Goal: Check status: Check status

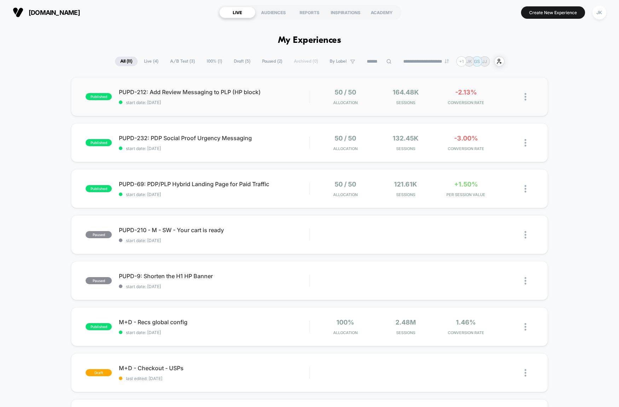
click at [272, 109] on div "published PUPD-212: Add Review Messaging to PLP (HP block) start date: [DATE] 5…" at bounding box center [309, 96] width 477 height 39
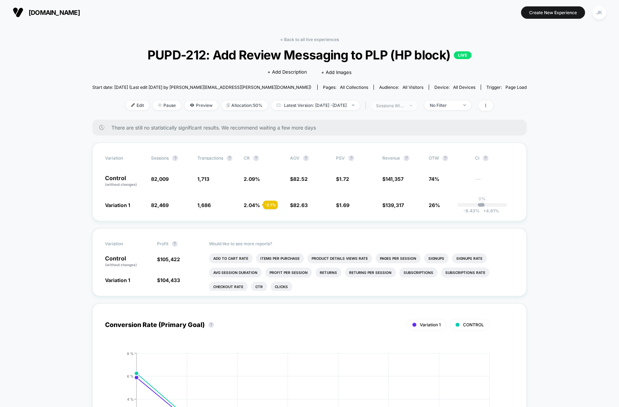
click at [403, 106] on div "sessions with impression" at bounding box center [390, 105] width 28 height 5
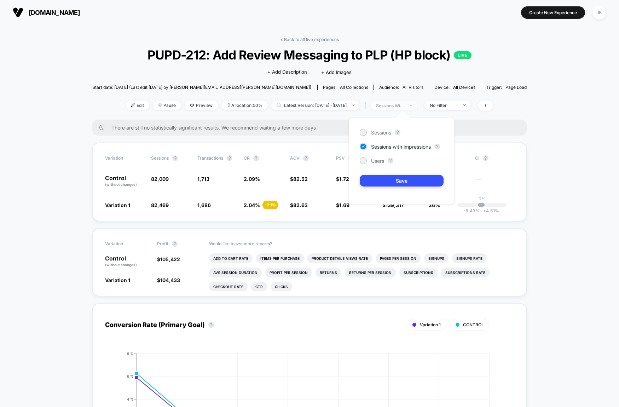
click at [403, 106] on div "sessions with impression" at bounding box center [390, 105] width 28 height 5
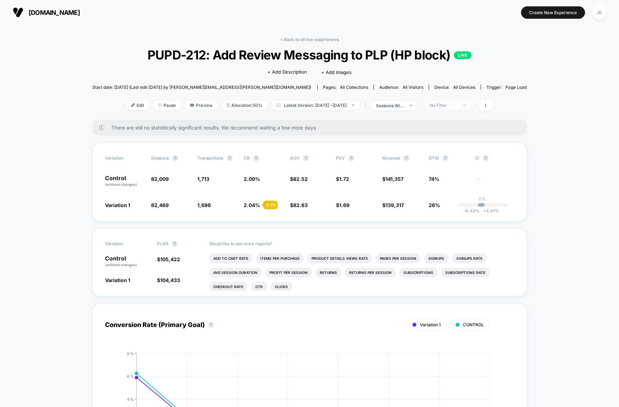
click at [445, 107] on div "No Filter" at bounding box center [444, 105] width 28 height 5
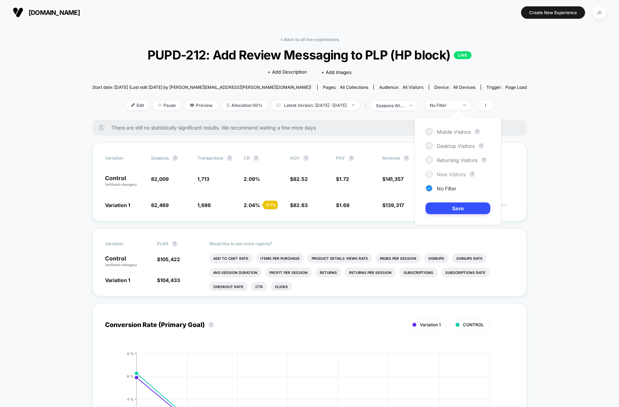
click at [448, 172] on span "New Visitors" at bounding box center [451, 174] width 29 height 6
click at [459, 206] on button "Save" at bounding box center [458, 208] width 65 height 12
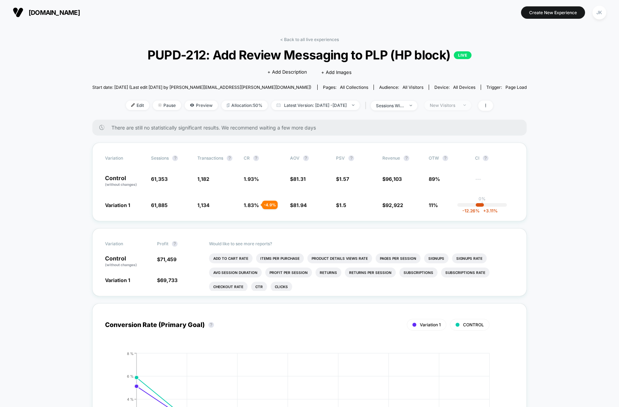
click at [456, 107] on div "New Visitors" at bounding box center [444, 105] width 28 height 5
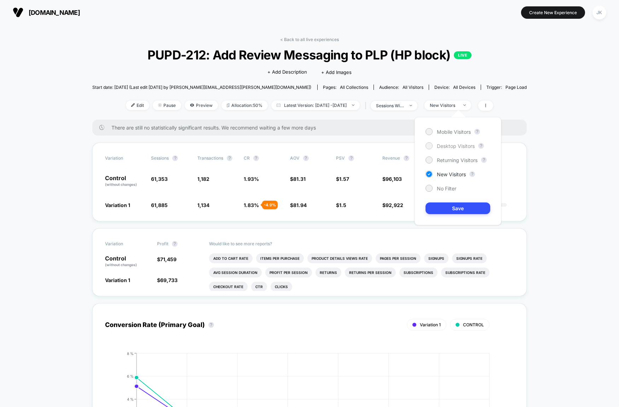
click at [449, 147] on span "Desktop Visitors" at bounding box center [456, 146] width 38 height 6
click at [459, 213] on button "Save" at bounding box center [458, 208] width 65 height 12
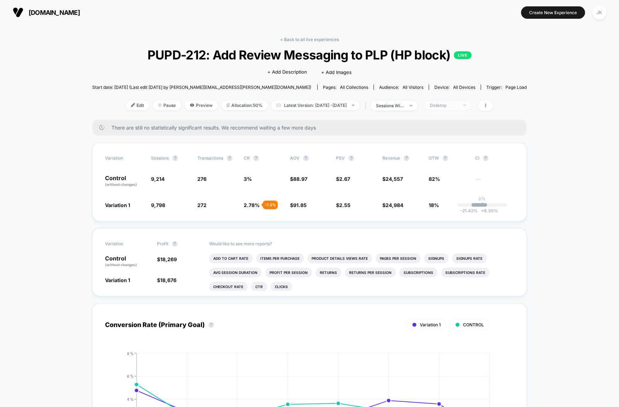
click at [450, 103] on div "Desktop" at bounding box center [444, 105] width 28 height 5
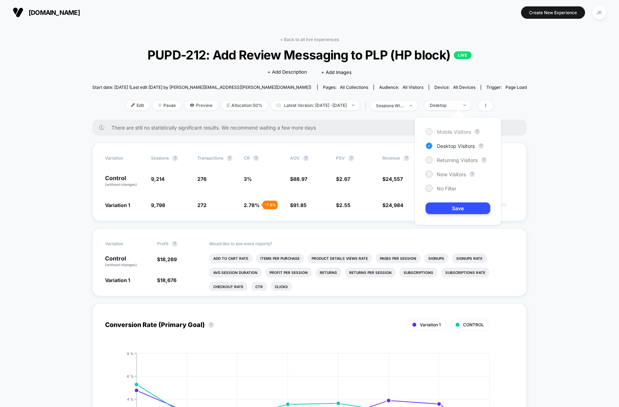
click at [451, 129] on span "Mobile Visitors" at bounding box center [454, 132] width 34 height 6
click at [454, 212] on button "Save" at bounding box center [458, 208] width 65 height 12
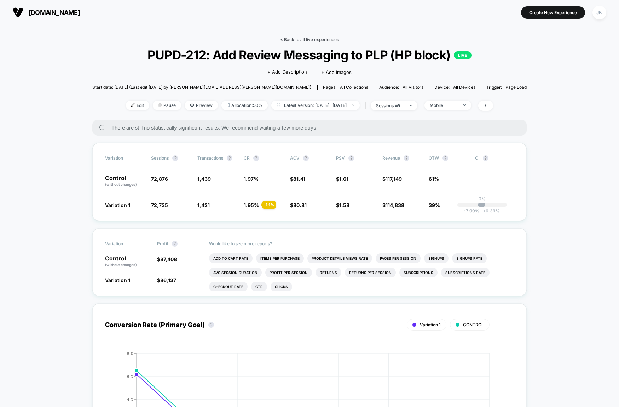
click at [330, 40] on link "< Back to all live experiences" at bounding box center [309, 39] width 59 height 5
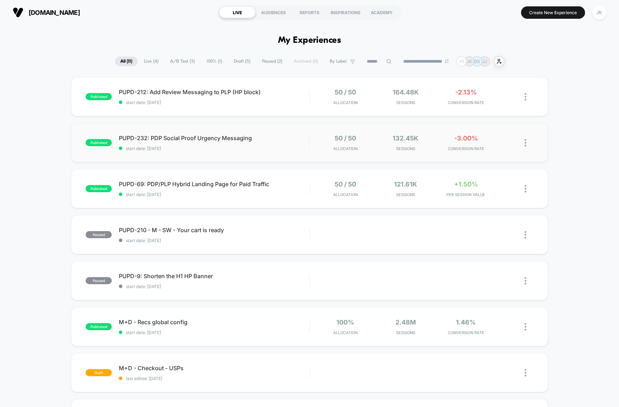
click at [336, 157] on div "published PUPD-232: PDP Social Proof Urgency Messaging start date: [DATE] 50 / …" at bounding box center [309, 142] width 477 height 39
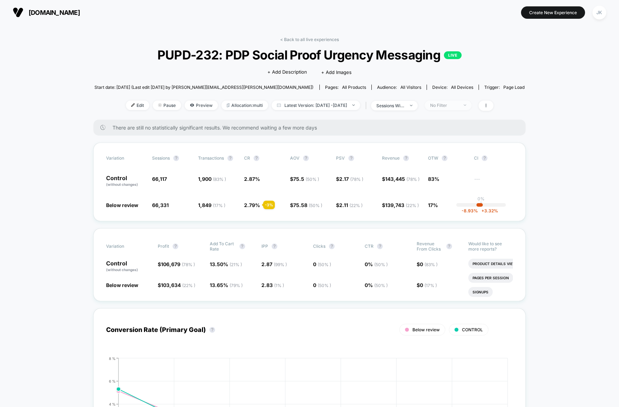
click at [457, 106] on div "No Filter" at bounding box center [444, 105] width 28 height 5
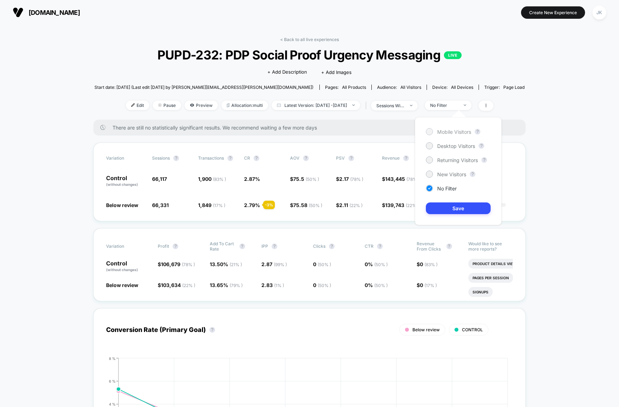
click at [456, 133] on span "Mobile Visitors" at bounding box center [454, 132] width 34 height 6
click at [440, 210] on button "Save" at bounding box center [458, 208] width 65 height 12
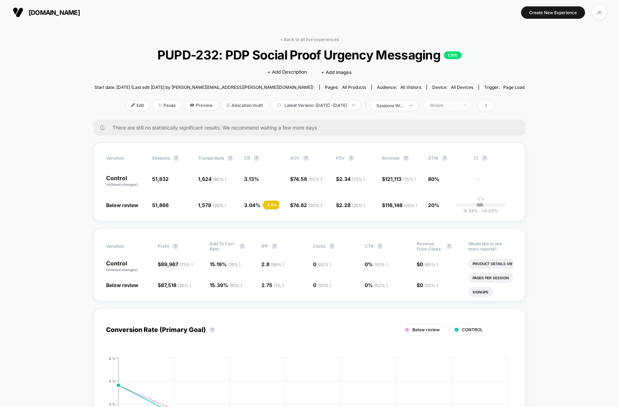
click at [453, 107] on div "Mobile" at bounding box center [444, 105] width 28 height 5
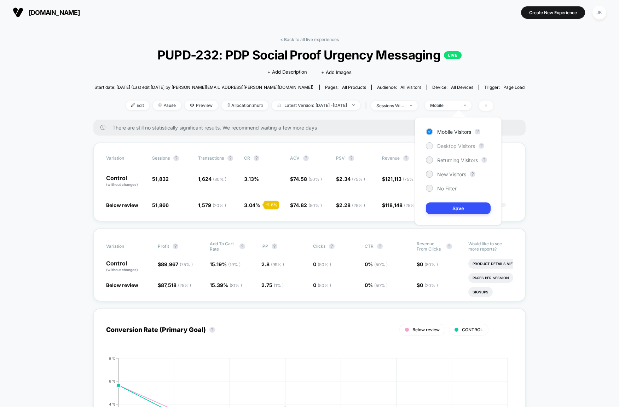
click at [448, 146] on span "Desktop Visitors" at bounding box center [456, 146] width 38 height 6
click at [460, 207] on button "Save" at bounding box center [458, 208] width 65 height 12
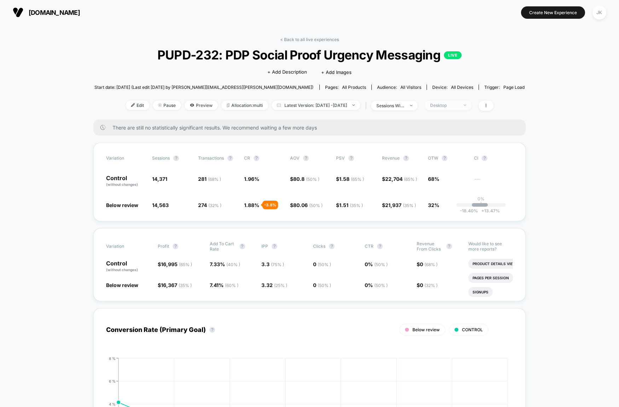
click at [456, 106] on div "Desktop" at bounding box center [444, 105] width 28 height 5
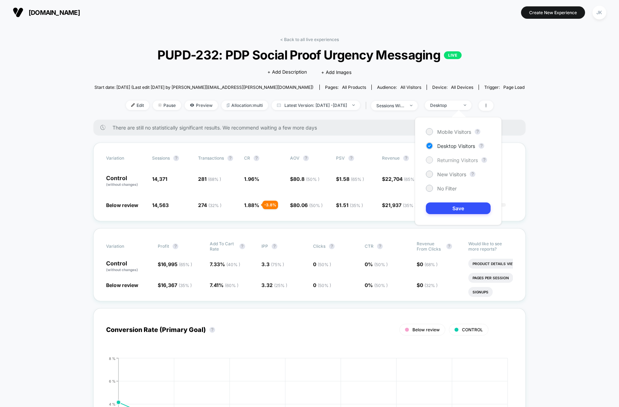
click at [447, 163] on span "Returning Visitors" at bounding box center [457, 160] width 41 height 6
click at [463, 205] on button "Save" at bounding box center [458, 208] width 65 height 12
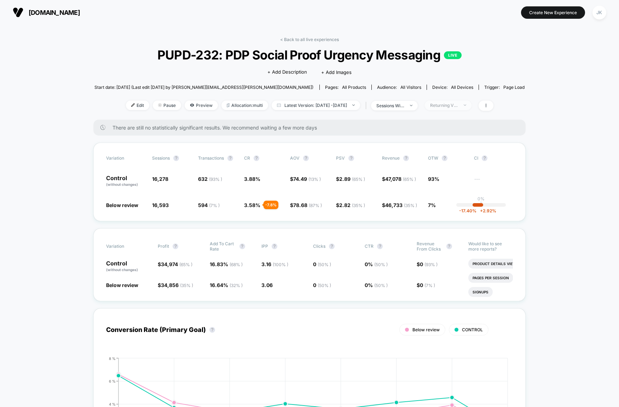
click at [452, 106] on div "Returning Visitors" at bounding box center [444, 105] width 28 height 5
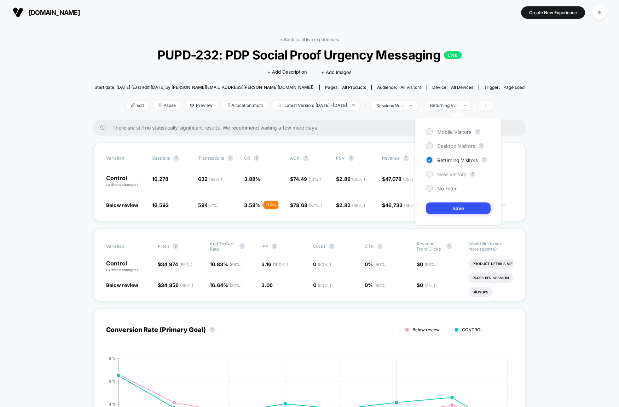
click at [453, 175] on span "New Visitors" at bounding box center [451, 174] width 29 height 6
click at [450, 204] on button "Save" at bounding box center [458, 208] width 65 height 12
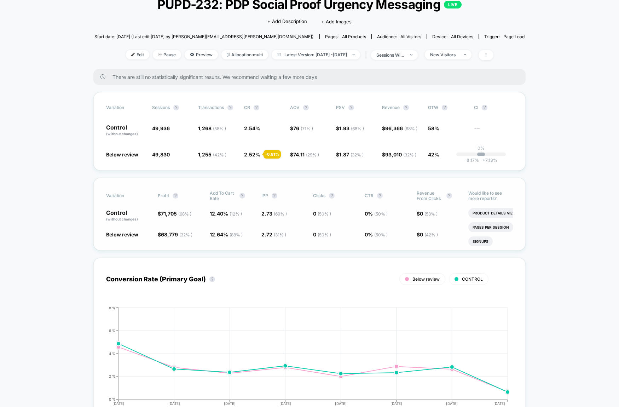
scroll to position [43, 0]
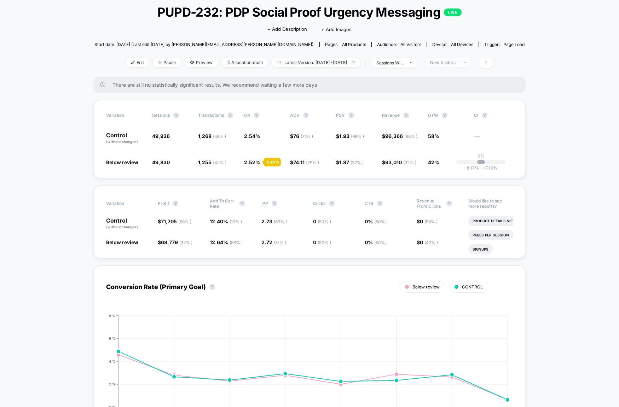
click at [459, 63] on div "New Visitors" at bounding box center [444, 62] width 28 height 5
click at [444, 145] on span "No Filter" at bounding box center [446, 146] width 19 height 6
click at [454, 165] on button "Save" at bounding box center [458, 166] width 65 height 12
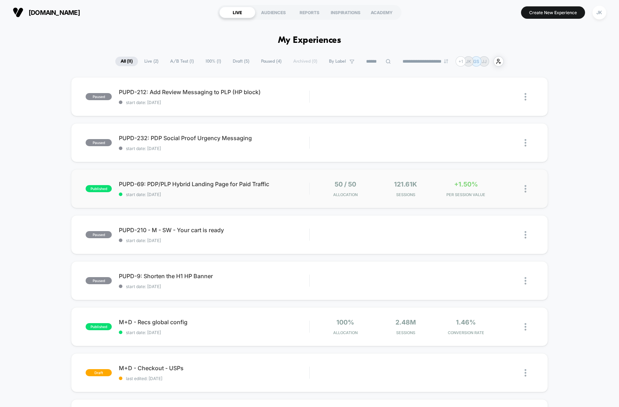
click at [268, 197] on div "published PUPD-69: PDP/PLP Hybrid Landing Page for Paid Traffic start date: [DA…" at bounding box center [309, 188] width 477 height 39
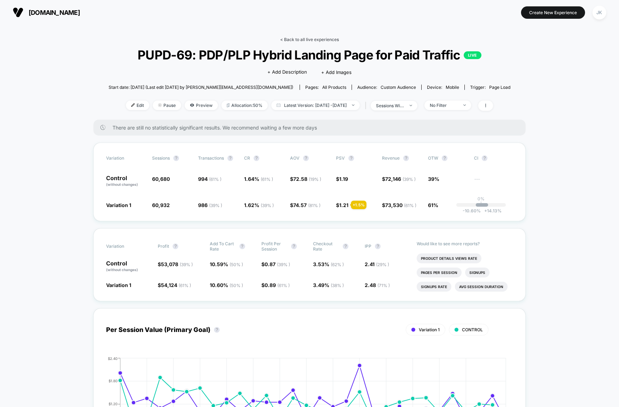
click at [294, 39] on link "< Back to all live experiences" at bounding box center [309, 39] width 59 height 5
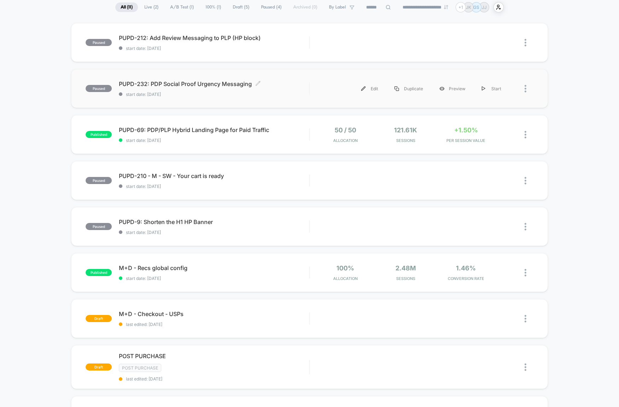
scroll to position [54, 0]
click at [452, 226] on div "Preview" at bounding box center [452, 226] width 42 height 16
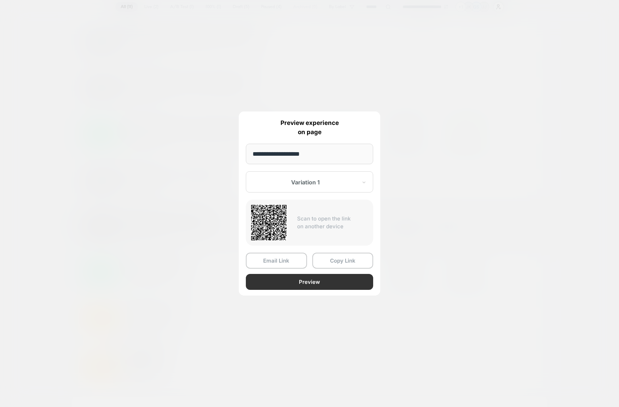
click at [328, 288] on button "Preview" at bounding box center [309, 282] width 127 height 16
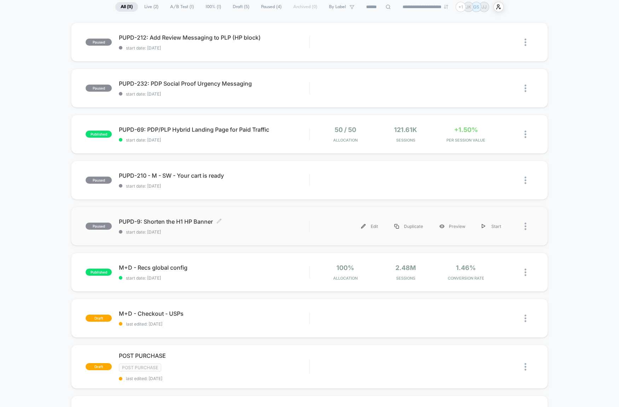
click at [264, 230] on span "start date: [DATE]" at bounding box center [214, 231] width 190 height 5
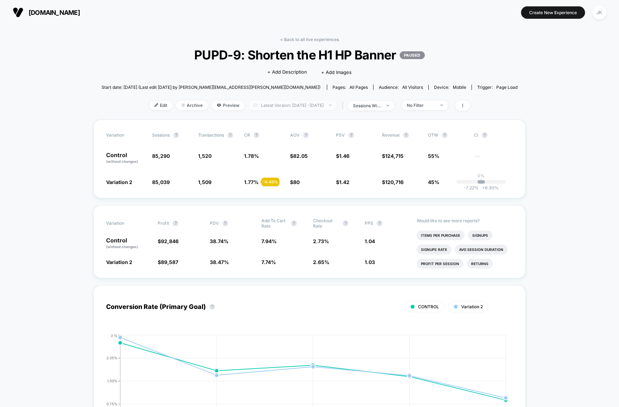
click at [336, 108] on span "Latest Version: [DATE] - [DATE]" at bounding box center [292, 105] width 88 height 10
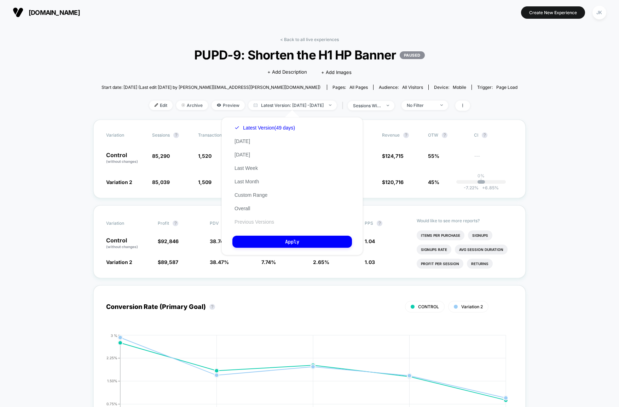
click at [265, 220] on button "Previous Versions" at bounding box center [254, 222] width 44 height 6
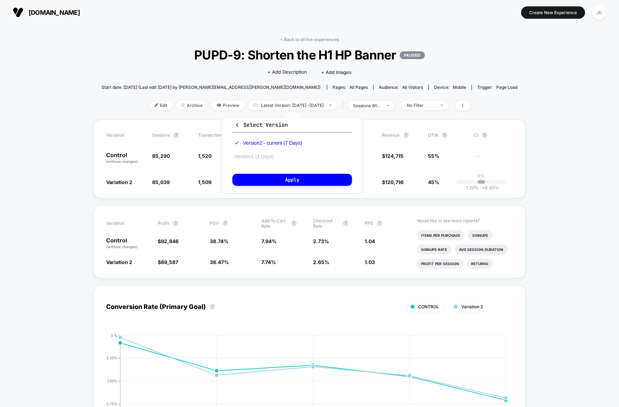
click at [250, 156] on button "Version 1 (4 Days)" at bounding box center [254, 156] width 44 height 6
click at [280, 182] on button "Apply" at bounding box center [292, 180] width 120 height 12
